Goal: Task Accomplishment & Management: Complete application form

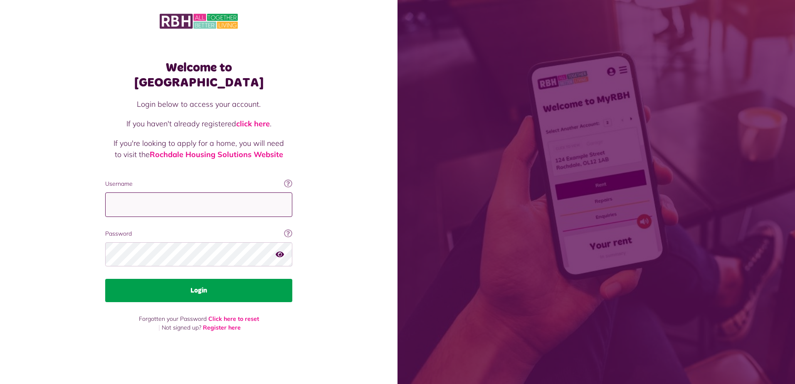
type input "**********"
click at [218, 287] on button "Login" at bounding box center [198, 290] width 187 height 23
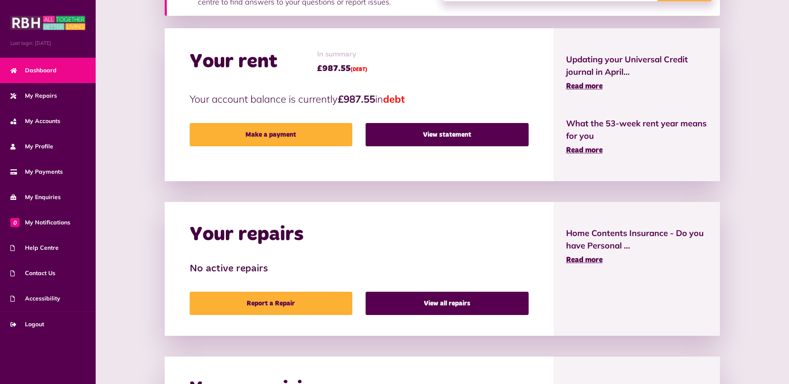
scroll to position [208, 0]
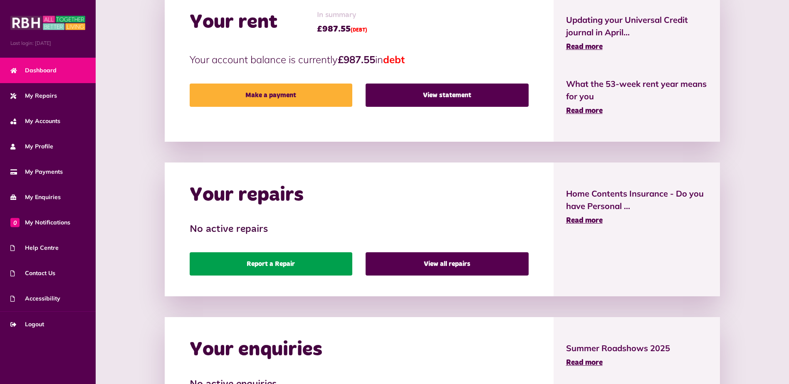
click at [312, 261] on link "Report a Repair" at bounding box center [271, 263] width 163 height 23
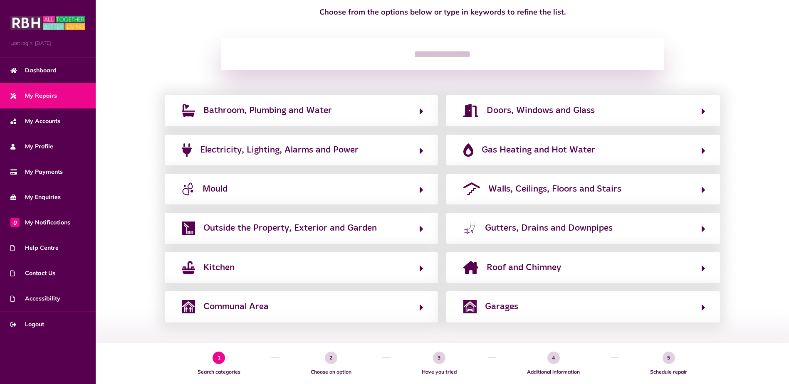
scroll to position [83, 0]
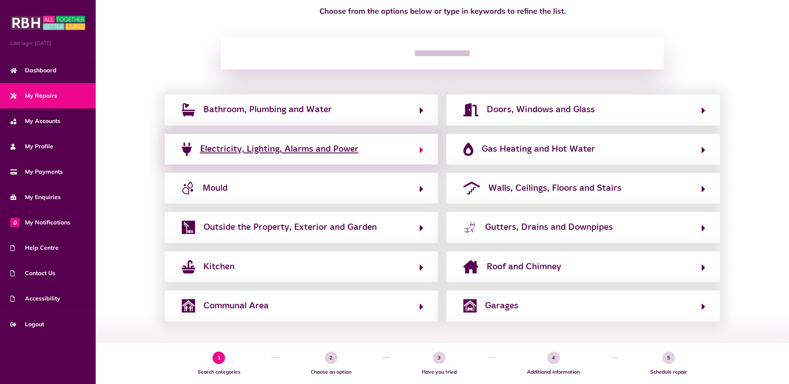
click at [335, 151] on span "Electricity, Lighting, Alarms and Power" at bounding box center [279, 149] width 158 height 13
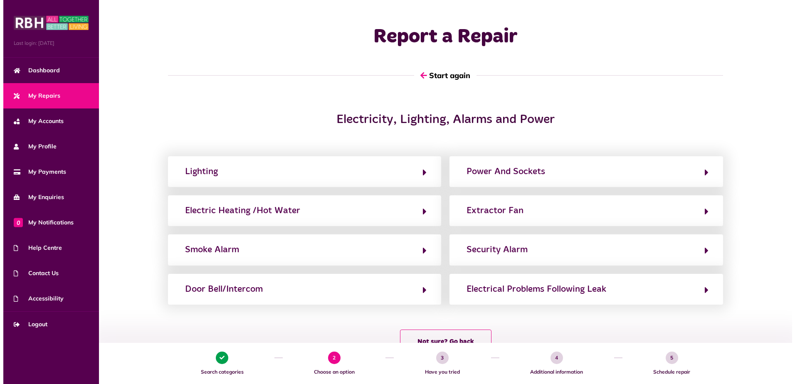
scroll to position [0, 0]
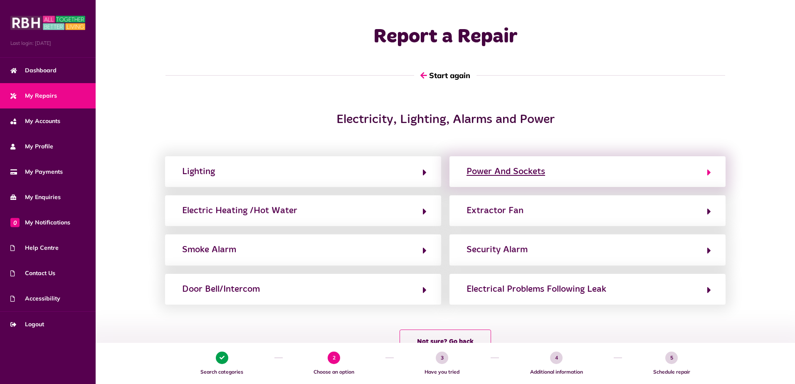
click at [595, 166] on button "Power And Sockets" at bounding box center [587, 172] width 247 height 14
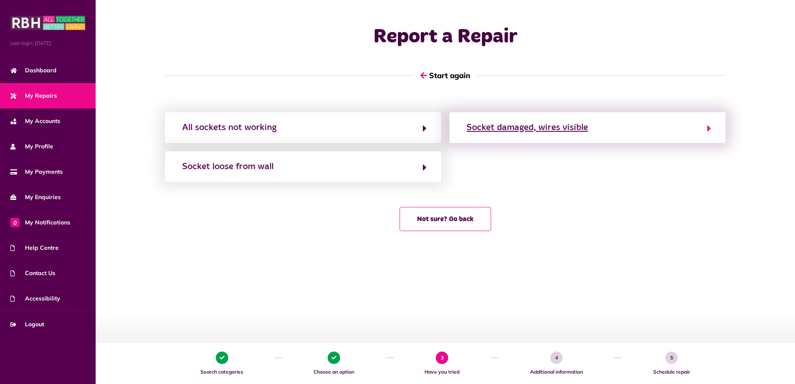
click at [525, 128] on div "Socket damaged, wires visible" at bounding box center [527, 127] width 121 height 13
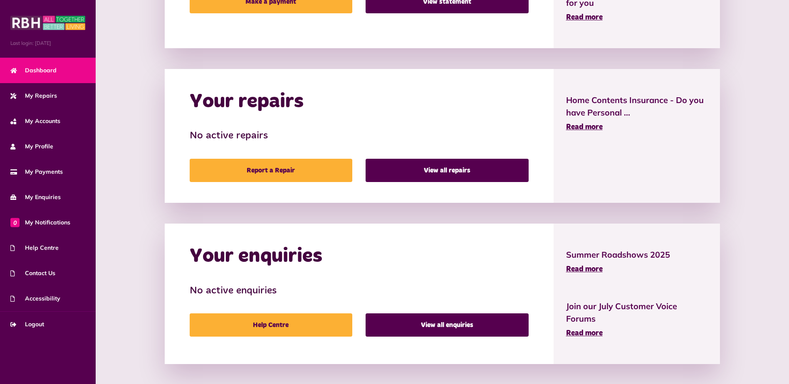
scroll to position [304, 0]
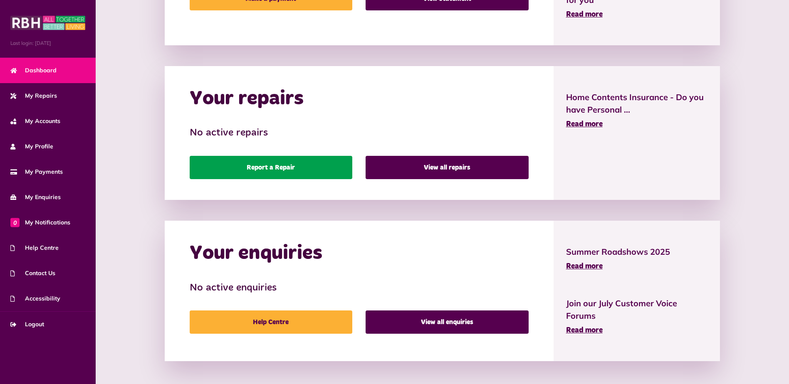
click at [292, 168] on link "Report a Repair" at bounding box center [271, 167] width 163 height 23
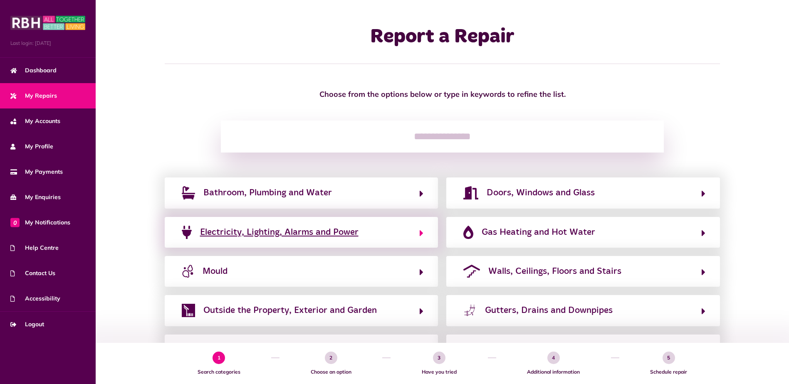
click at [306, 233] on span "Electricity, Lighting, Alarms and Power" at bounding box center [279, 232] width 158 height 13
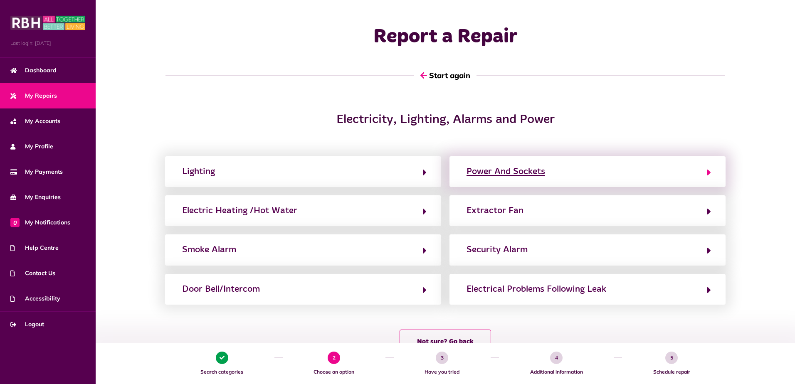
click at [532, 177] on div "Power And Sockets" at bounding box center [506, 171] width 79 height 13
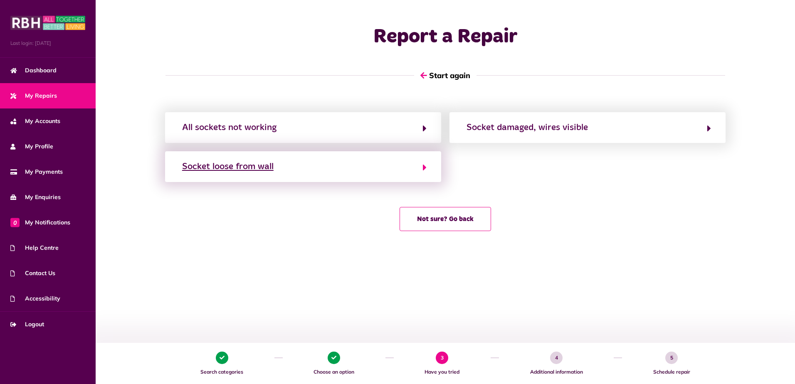
click at [251, 168] on div "Socket loose from wall" at bounding box center [228, 166] width 92 height 13
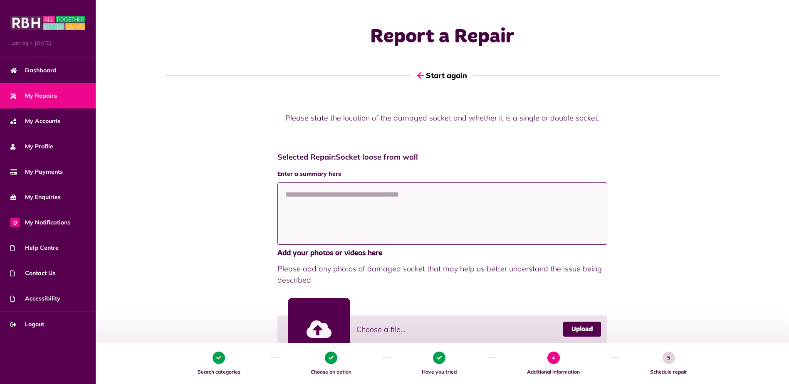
click at [343, 203] on textarea at bounding box center [442, 214] width 330 height 62
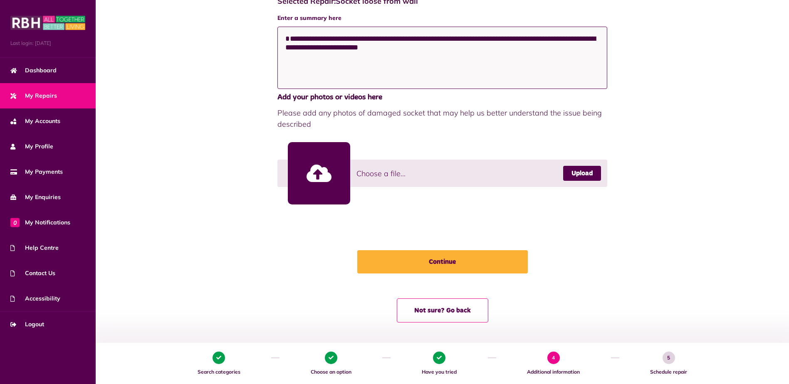
scroll to position [157, 0]
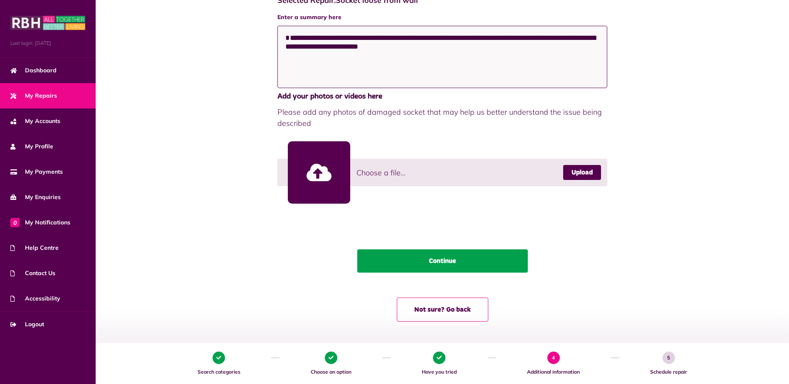
type textarea "**********"
click at [456, 266] on button "Continue" at bounding box center [442, 261] width 171 height 23
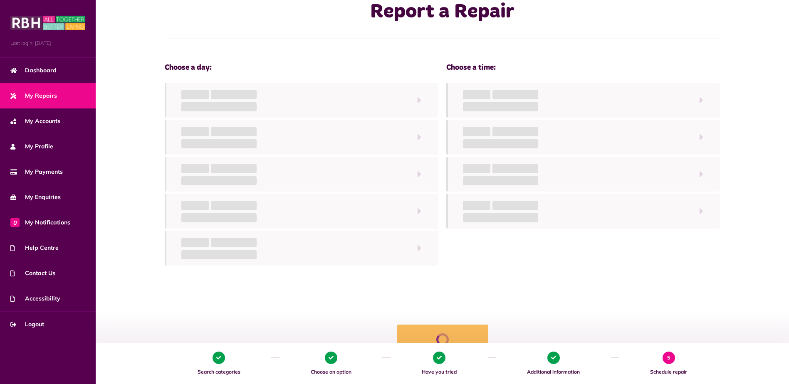
scroll to position [0, 0]
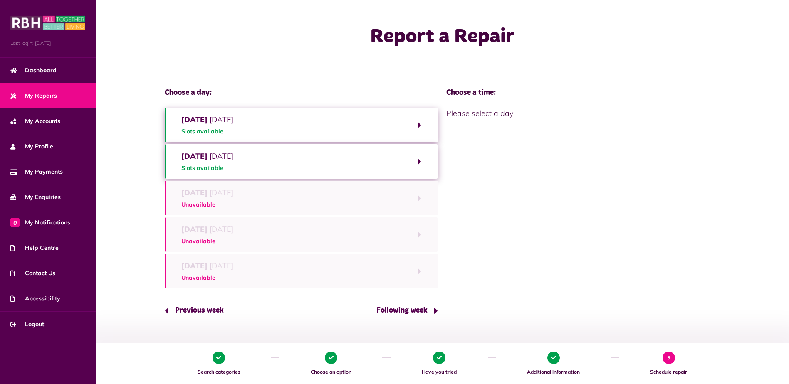
click at [421, 125] on button "Monday 6th October 2025 Slots available" at bounding box center [302, 125] width 274 height 35
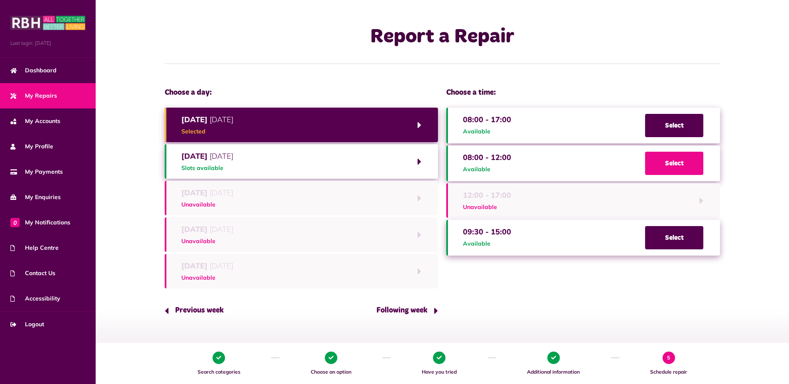
click at [678, 167] on span "Select" at bounding box center [674, 163] width 58 height 23
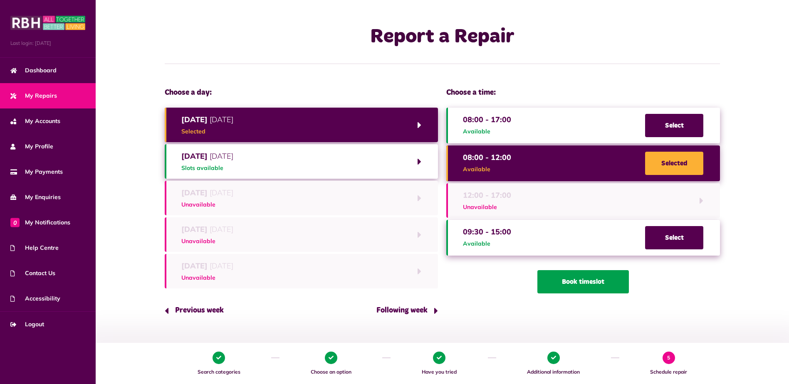
click at [590, 285] on button "Book timeslot" at bounding box center [583, 281] width 92 height 23
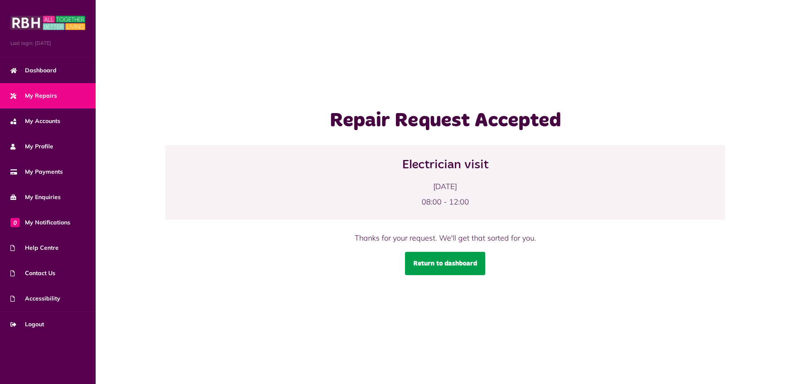
click at [463, 270] on link "Return to dashboard" at bounding box center [445, 263] width 80 height 23
